Goal: Book appointment/travel/reservation

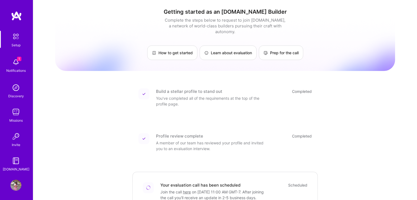
scroll to position [2, 0]
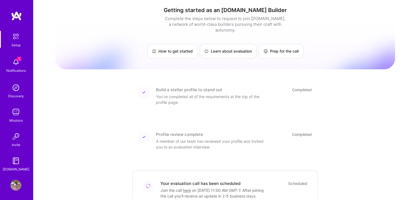
click at [17, 162] on img at bounding box center [15, 160] width 11 height 11
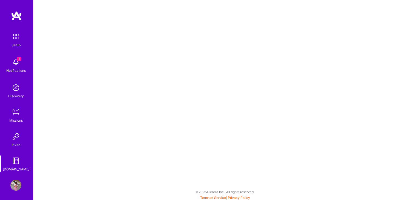
click at [8, 97] on div "Discovery" at bounding box center [16, 96] width 16 height 6
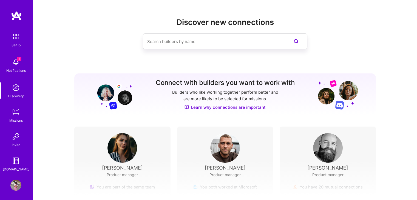
click at [10, 32] on img at bounding box center [16, 37] width 12 height 12
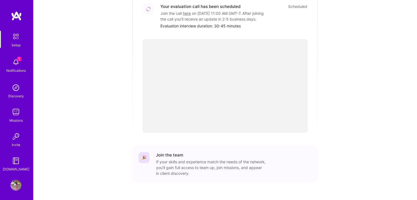
scroll to position [191, 0]
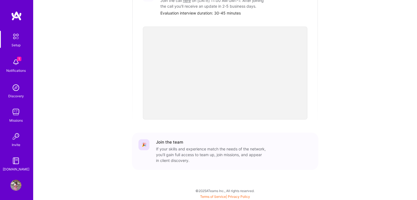
click at [17, 116] on img at bounding box center [15, 112] width 11 height 11
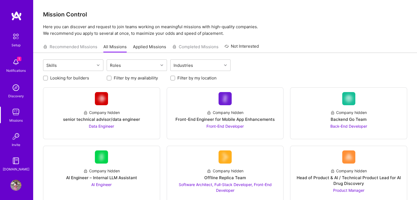
click at [17, 57] on span "1" at bounding box center [19, 59] width 4 height 4
click at [13, 38] on img at bounding box center [16, 37] width 12 height 12
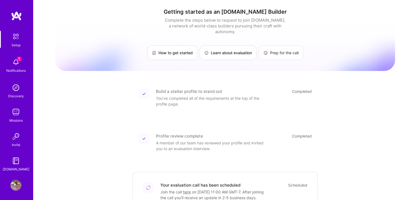
click at [281, 48] on link "Prep for the call" at bounding box center [281, 52] width 44 height 15
click at [16, 43] on div "Setup" at bounding box center [16, 45] width 9 height 6
click at [15, 110] on img at bounding box center [15, 110] width 11 height 11
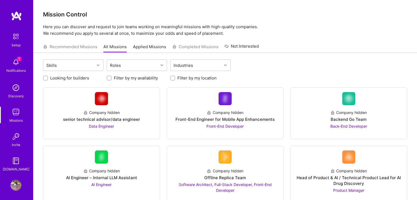
scroll to position [2, 0]
click at [12, 142] on div "Invite" at bounding box center [16, 143] width 8 height 6
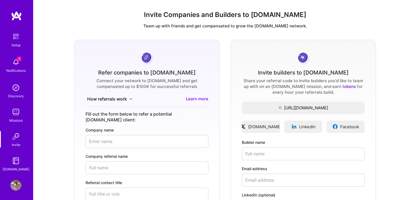
click at [13, 39] on img at bounding box center [16, 37] width 12 height 12
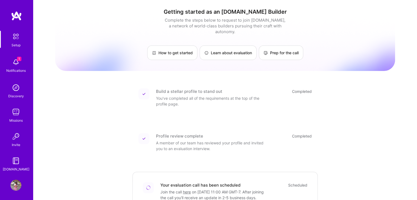
click at [14, 93] on div "Discovery" at bounding box center [16, 96] width 16 height 6
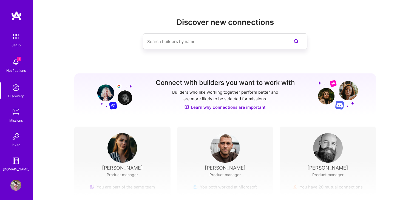
click at [13, 118] on div "Missions" at bounding box center [15, 120] width 13 height 6
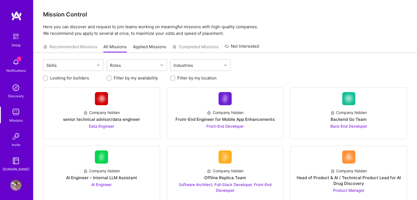
click at [8, 69] on div "Notifications" at bounding box center [15, 71] width 19 height 6
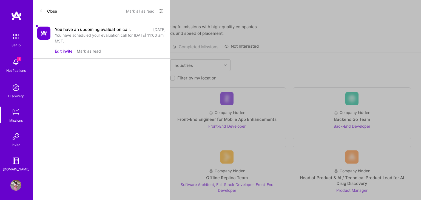
click at [66, 47] on div "You have an upcoming evaluation call. 4 days ago You have scheduled your evalua…" at bounding box center [110, 40] width 111 height 27
click at [66, 51] on button "Edit invite" at bounding box center [64, 51] width 18 height 6
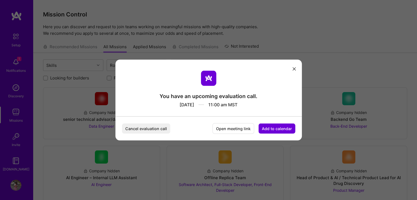
click at [297, 69] on button "modal" at bounding box center [294, 68] width 7 height 9
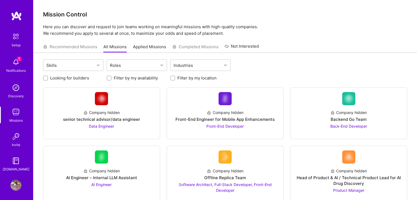
click at [13, 63] on img at bounding box center [15, 62] width 11 height 11
click at [12, 38] on img at bounding box center [16, 37] width 12 height 12
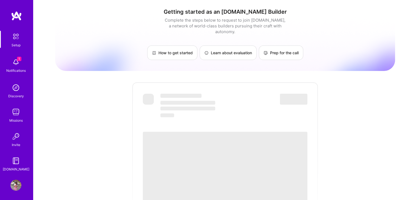
click at [16, 65] on img at bounding box center [15, 62] width 11 height 11
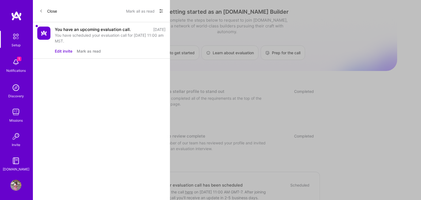
click at [65, 54] on div "You have an upcoming evaluation call. 4 days ago You have scheduled your evalua…" at bounding box center [101, 40] width 137 height 36
click at [66, 52] on button "Edit invite" at bounding box center [64, 51] width 18 height 6
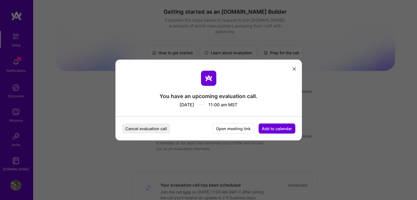
click at [149, 127] on button "Cancel evaluation call" at bounding box center [146, 129] width 48 height 10
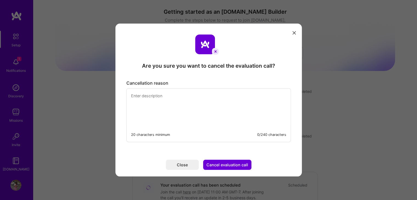
click at [181, 95] on textarea "modal" at bounding box center [209, 107] width 164 height 38
type textarea "F"
type textarea "Got pulled into an emergency meeting."
click at [232, 166] on button "Cancel evaluation call" at bounding box center [227, 165] width 48 height 10
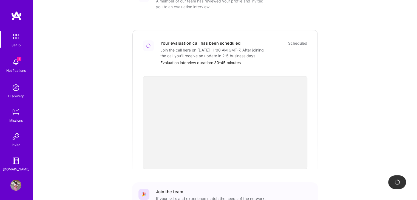
scroll to position [191, 0]
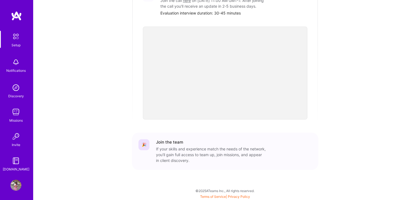
click at [12, 37] on img at bounding box center [16, 37] width 12 height 12
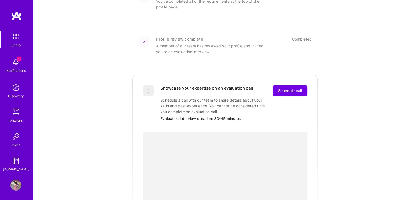
scroll to position [97, 0]
click at [291, 88] on span "Schedule call" at bounding box center [290, 90] width 24 height 5
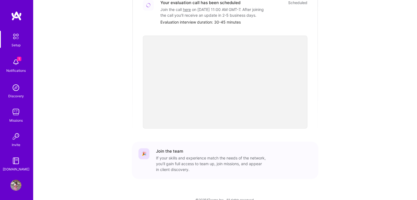
scroll to position [183, 0]
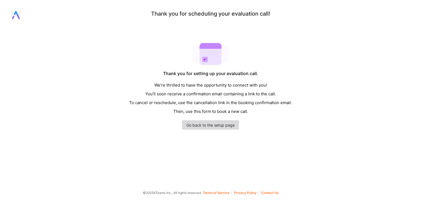
click at [202, 128] on link "Go back to the setup page" at bounding box center [210, 124] width 57 height 9
